Goal: Task Accomplishment & Management: Use online tool/utility

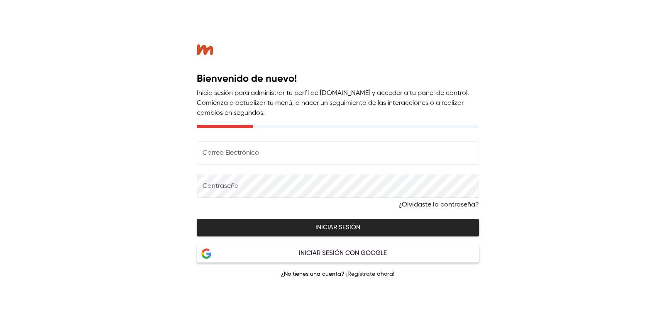
click at [269, 150] on input "text" at bounding box center [338, 153] width 282 height 23
type input "**********"
click at [260, 225] on span "Iniciar sesión" at bounding box center [338, 227] width 264 height 11
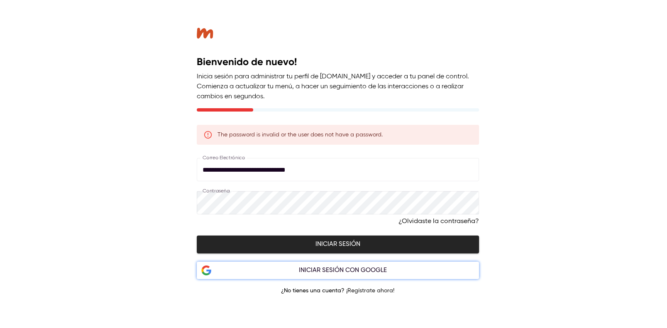
click at [301, 269] on div "Iniciar sesión con Google" at bounding box center [342, 270] width 263 height 11
click at [333, 273] on div "Iniciar sesión con Google" at bounding box center [342, 270] width 263 height 11
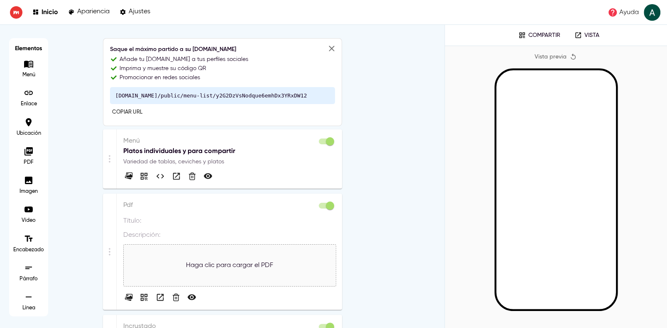
click at [178, 152] on p "Platos individuales y para compartir" at bounding box center [229, 151] width 212 height 10
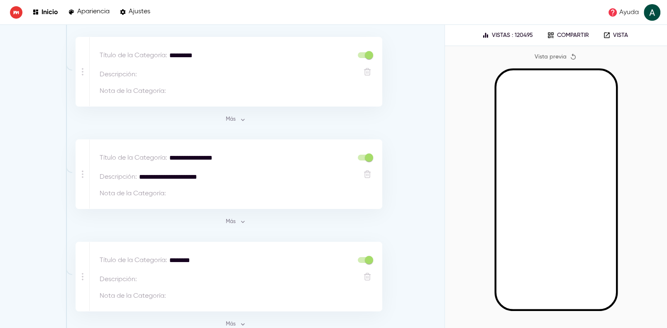
scroll to position [913, 0]
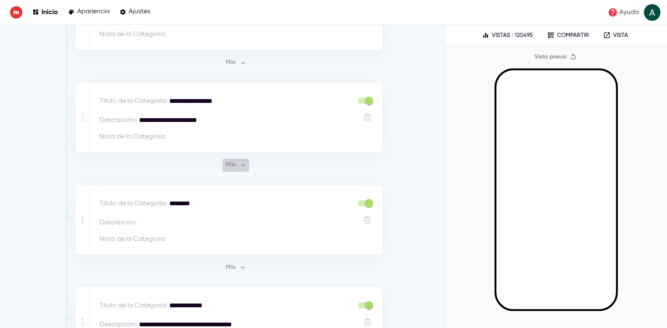
click at [234, 161] on span "Más" at bounding box center [236, 166] width 22 height 10
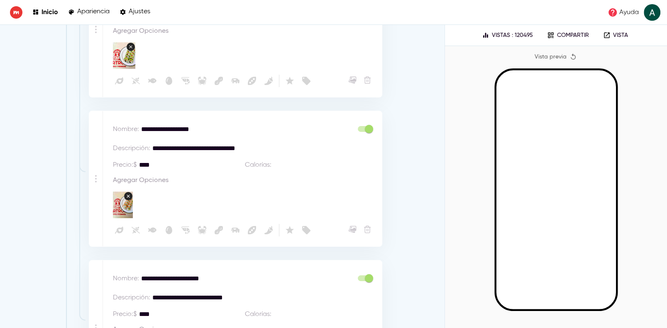
scroll to position [2822, 0]
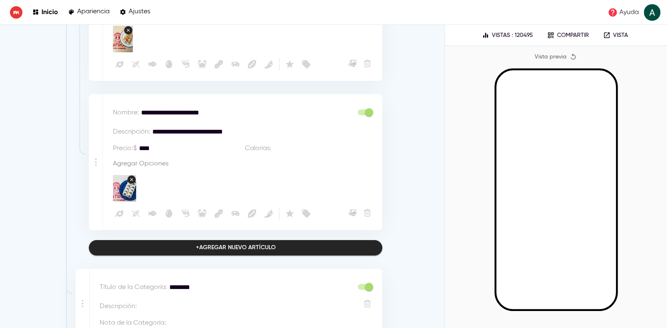
click at [201, 243] on div "+ Agregar nuevo artículo" at bounding box center [236, 248] width 80 height 10
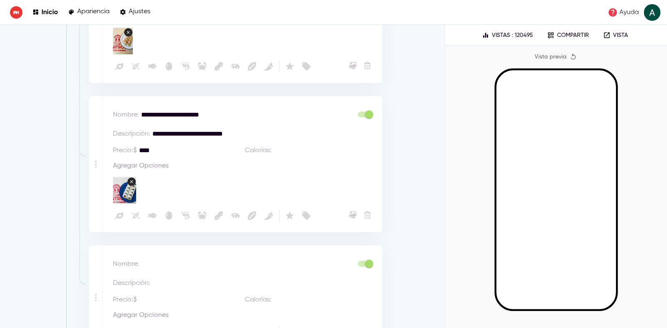
scroll to position [2939, 0]
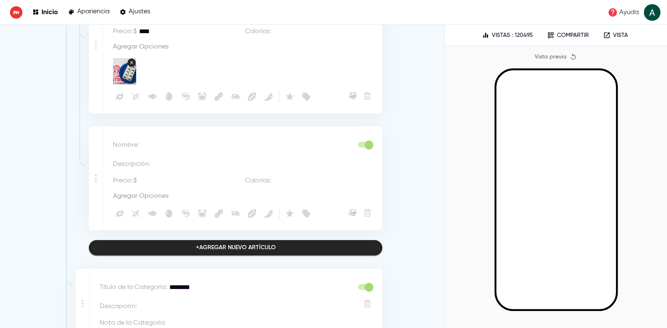
click at [158, 140] on textarea at bounding box center [247, 145] width 212 height 10
type textarea "*"
type textarea "**********"
click at [152, 159] on textarea at bounding box center [264, 164] width 225 height 10
click at [162, 159] on textarea at bounding box center [264, 164] width 225 height 10
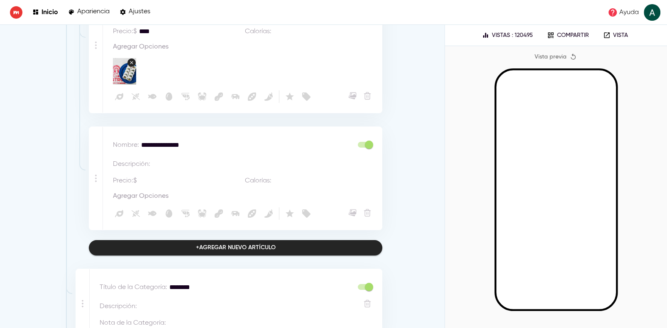
click at [169, 159] on textarea at bounding box center [264, 164] width 225 height 10
click at [151, 176] on textarea at bounding box center [192, 181] width 106 height 10
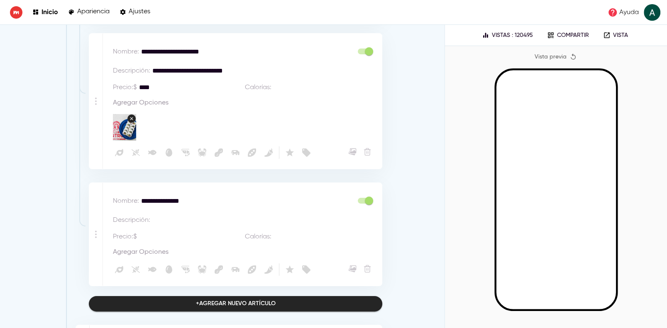
scroll to position [2856, 0]
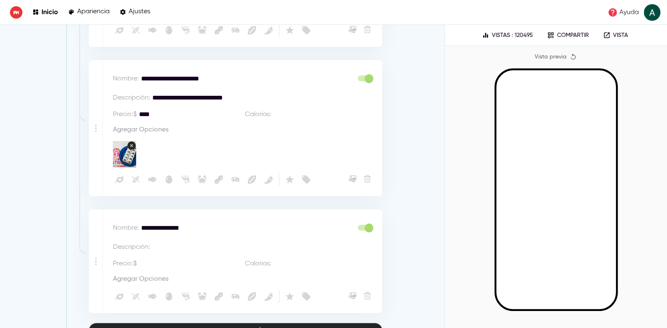
click at [156, 242] on textarea at bounding box center [264, 247] width 225 height 10
click at [158, 242] on textarea at bounding box center [264, 247] width 225 height 10
type textarea "*"
click at [233, 242] on textarea "**********" at bounding box center [262, 247] width 220 height 10
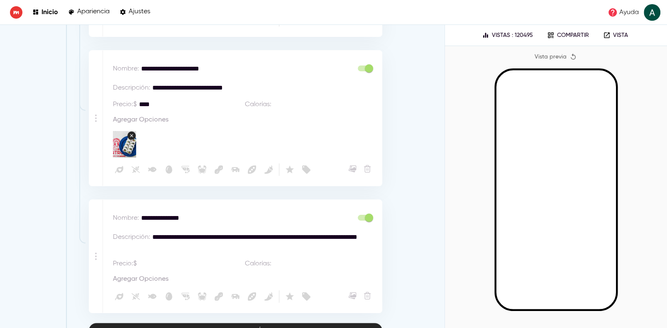
type textarea "**********"
type textarea "****"
click at [348, 292] on icon "button" at bounding box center [352, 296] width 8 height 8
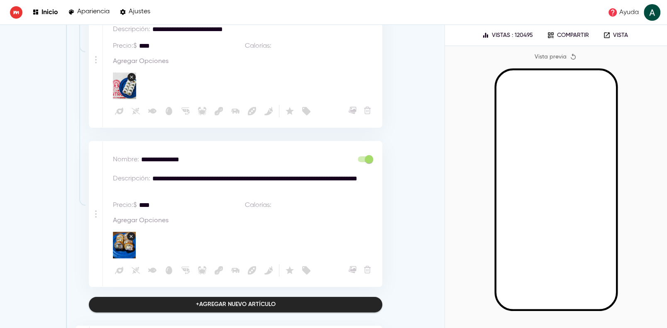
scroll to position [2939, 0]
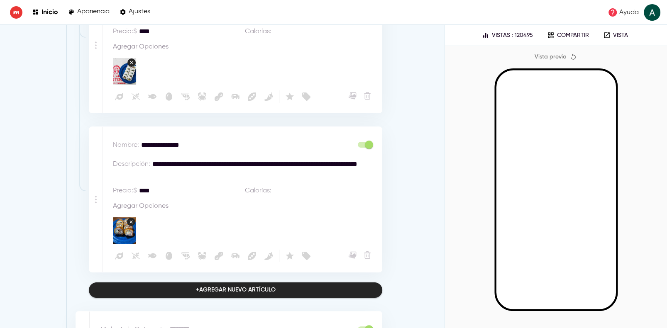
click at [95, 202] on icon at bounding box center [96, 203] width 2 height 2
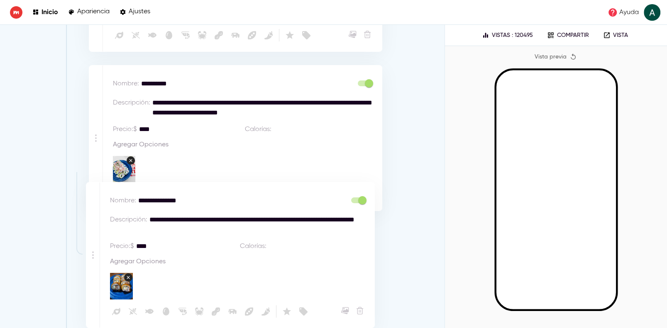
scroll to position [1218, 0]
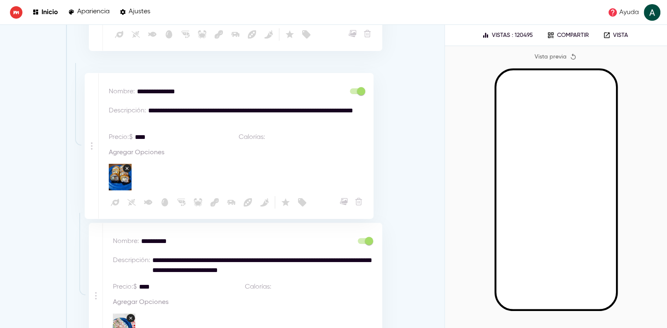
drag, startPoint x: 94, startPoint y: 190, endPoint x: 92, endPoint y: 145, distance: 44.9
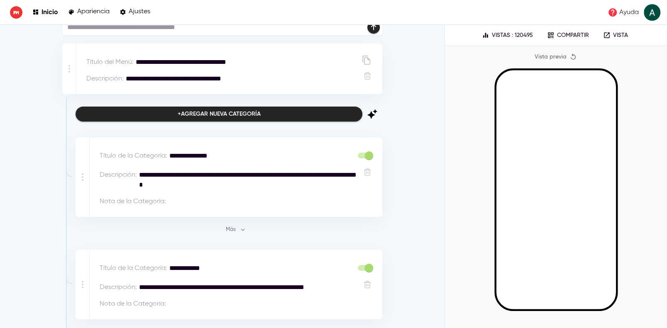
scroll to position [0, 0]
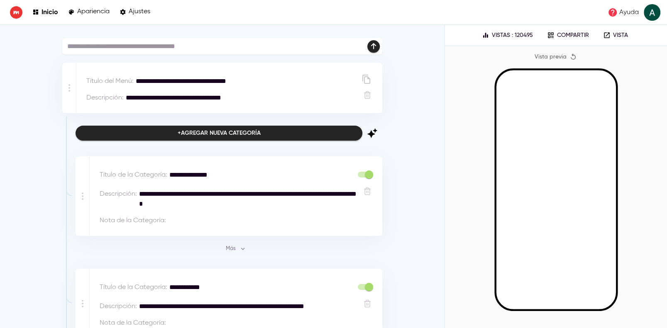
click at [633, 124] on div at bounding box center [556, 187] width 200 height 239
click at [479, 109] on div at bounding box center [556, 187] width 200 height 239
